Goal: Find specific page/section: Find specific page/section

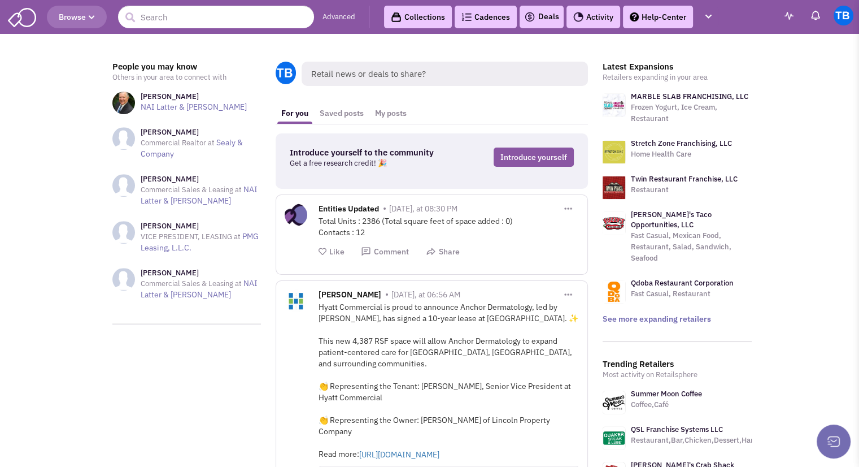
click at [833, 12] on div "My Account You can send 100 emails per day 0 sent today Settings Connected apps" at bounding box center [817, 16] width 73 height 20
click at [836, 14] on img at bounding box center [844, 16] width 20 height 20
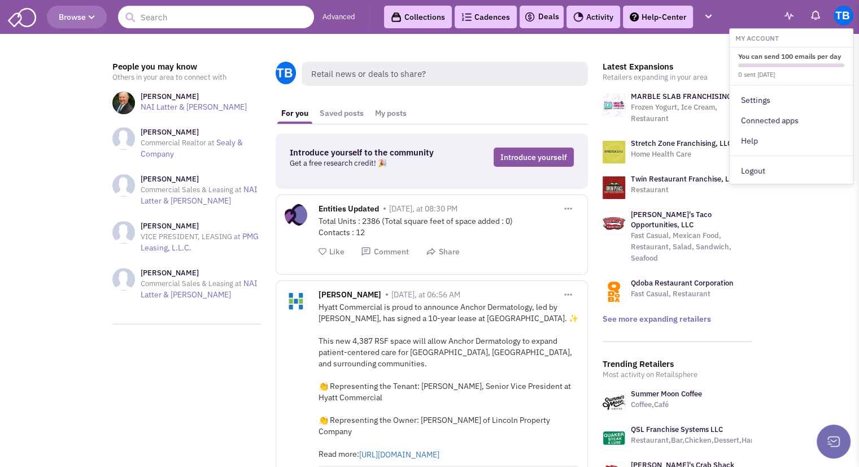
click at [752, 20] on header "Browse Advanced Collections Cadences 0 Deals Activity Help-Center Calendar" at bounding box center [429, 17] width 859 height 34
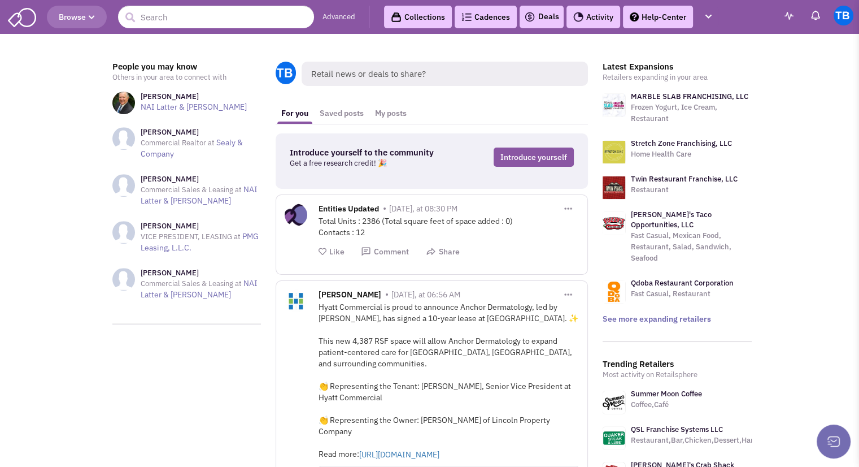
click at [23, 11] on img at bounding box center [22, 16] width 28 height 21
click at [710, 15] on icon "button" at bounding box center [708, 16] width 6 height 7
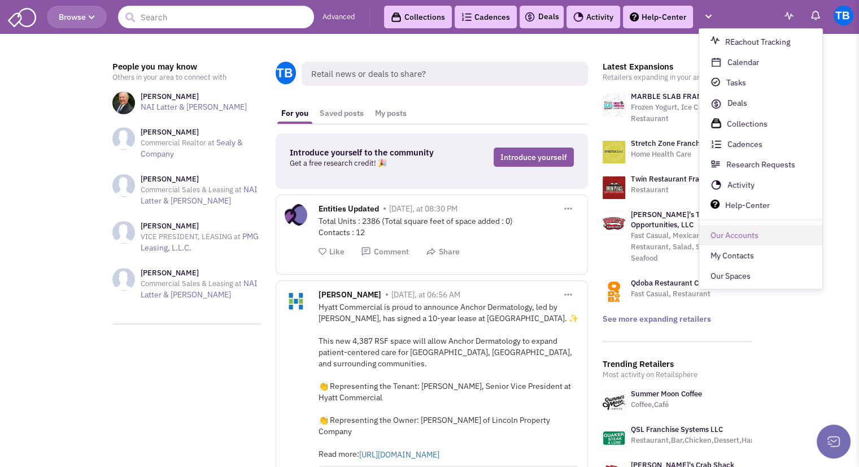
click at [737, 237] on link "Our Accounts" at bounding box center [760, 235] width 123 height 20
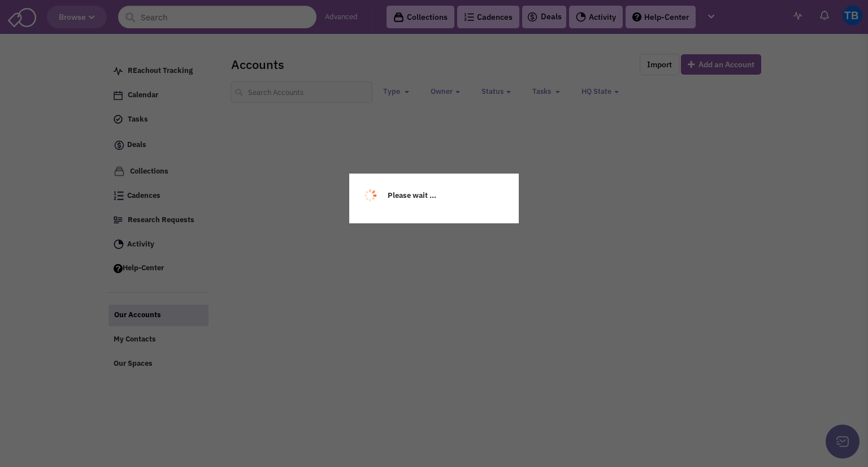
select select
